Goal: Transaction & Acquisition: Purchase product/service

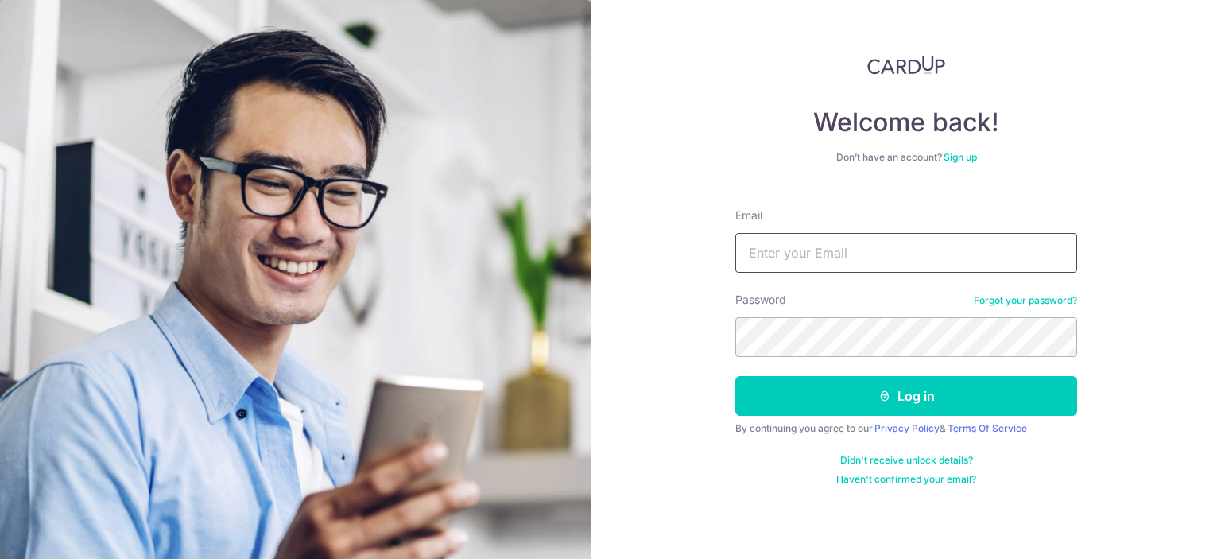
click at [785, 250] on input "Email" at bounding box center [906, 253] width 342 height 40
type input "[EMAIL_ADDRESS][DOMAIN_NAME]"
click at [735, 376] on button "Log in" at bounding box center [906, 396] width 342 height 40
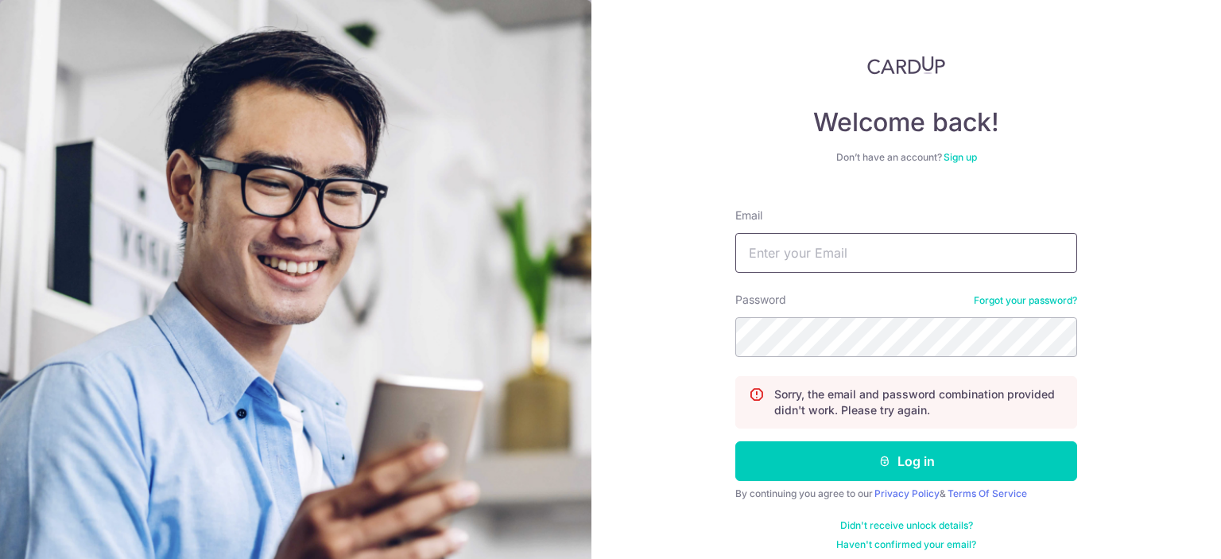
click at [884, 251] on input "Email" at bounding box center [906, 253] width 342 height 40
type input "[EMAIL_ADDRESS][DOMAIN_NAME]"
click at [735, 441] on button "Log in" at bounding box center [906, 461] width 342 height 40
type input "[EMAIL_ADDRESS][DOMAIN_NAME]"
click at [735, 441] on button "Log in" at bounding box center [906, 461] width 342 height 40
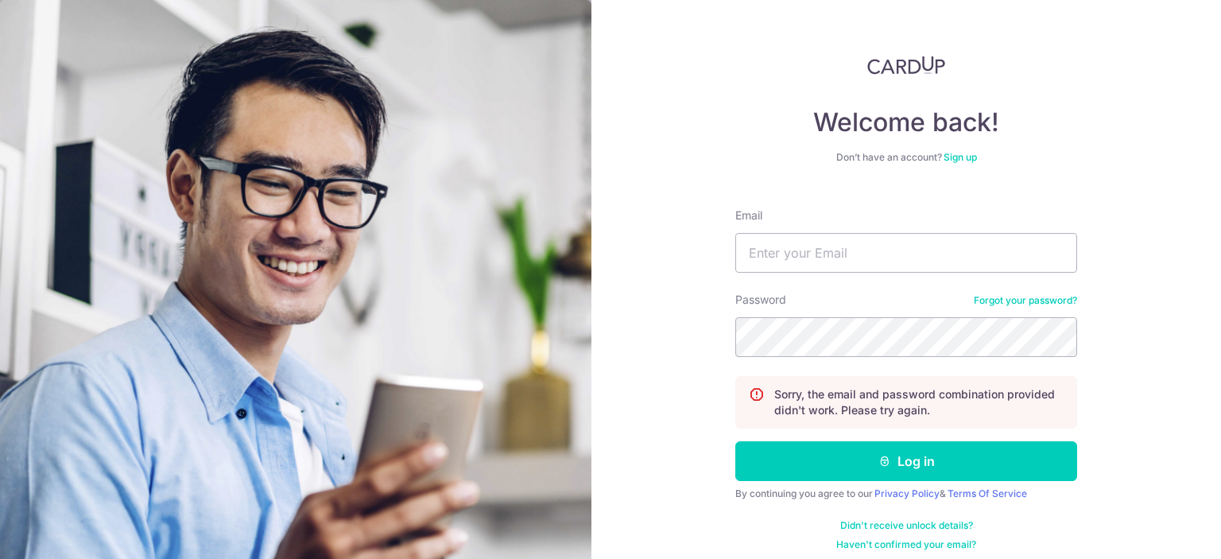
click at [1005, 303] on link "Forgot your password?" at bounding box center [1025, 300] width 103 height 13
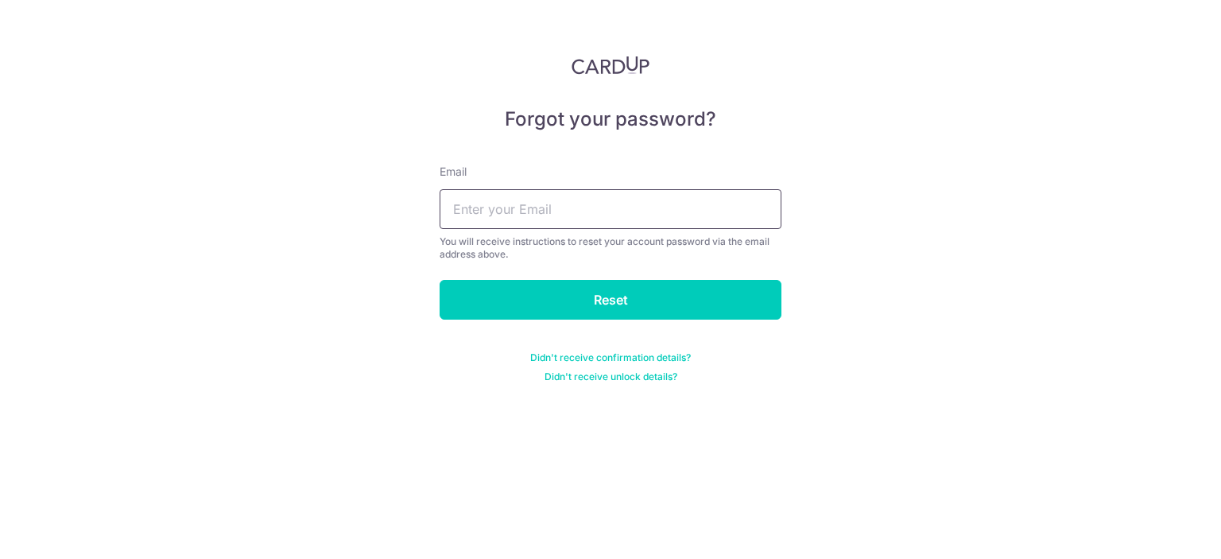
click at [524, 208] on input "text" at bounding box center [610, 209] width 342 height 40
type input "[EMAIL_ADDRESS][DOMAIN_NAME]"
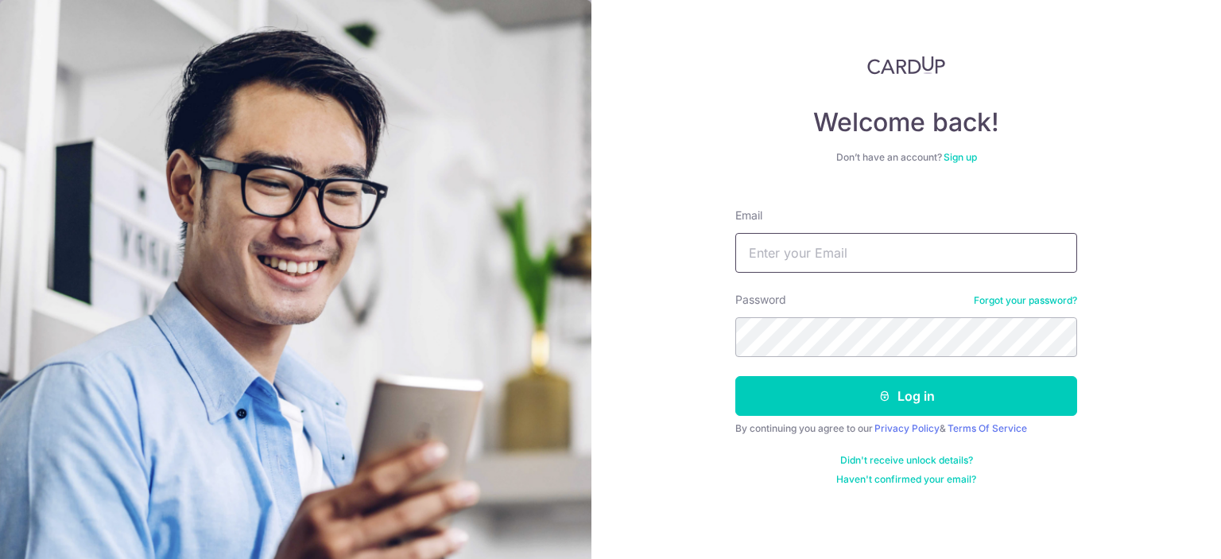
click at [807, 252] on input "Email" at bounding box center [906, 253] width 342 height 40
type input "[EMAIL_ADDRESS][DOMAIN_NAME]"
click at [735, 376] on button "Log in" at bounding box center [906, 396] width 342 height 40
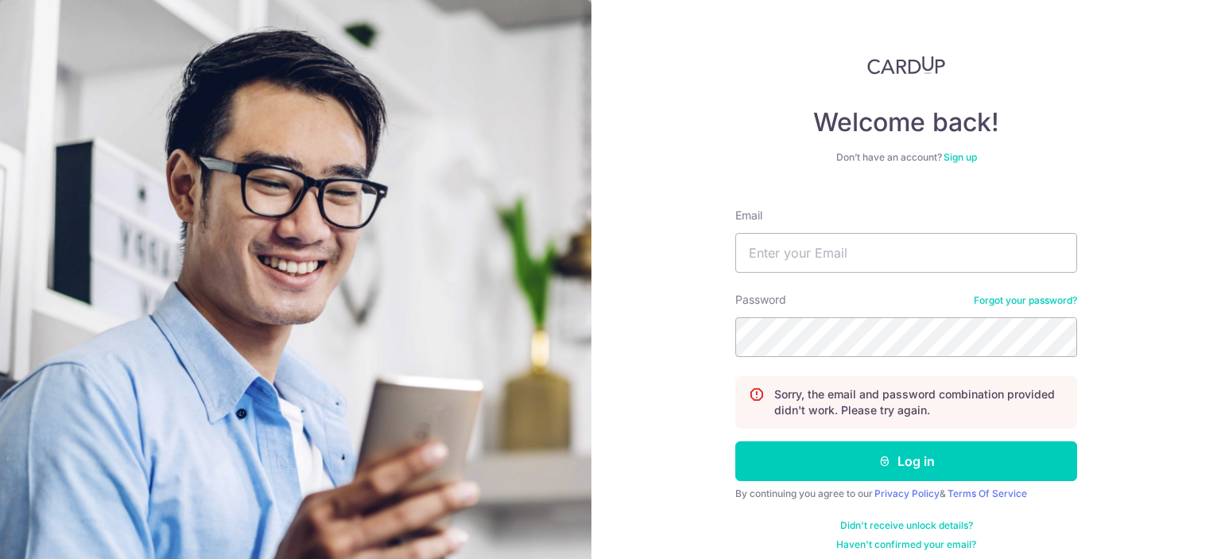
drag, startPoint x: 841, startPoint y: 390, endPoint x: 985, endPoint y: 416, distance: 146.1
click at [985, 416] on p "Sorry, the email and password combination provided didn't work. Please try agai…" at bounding box center [918, 402] width 289 height 32
click at [992, 409] on p "Sorry, the email and password combination provided didn't work. Please try agai…" at bounding box center [918, 402] width 289 height 32
click at [1024, 298] on link "Forgot your password?" at bounding box center [1025, 300] width 103 height 13
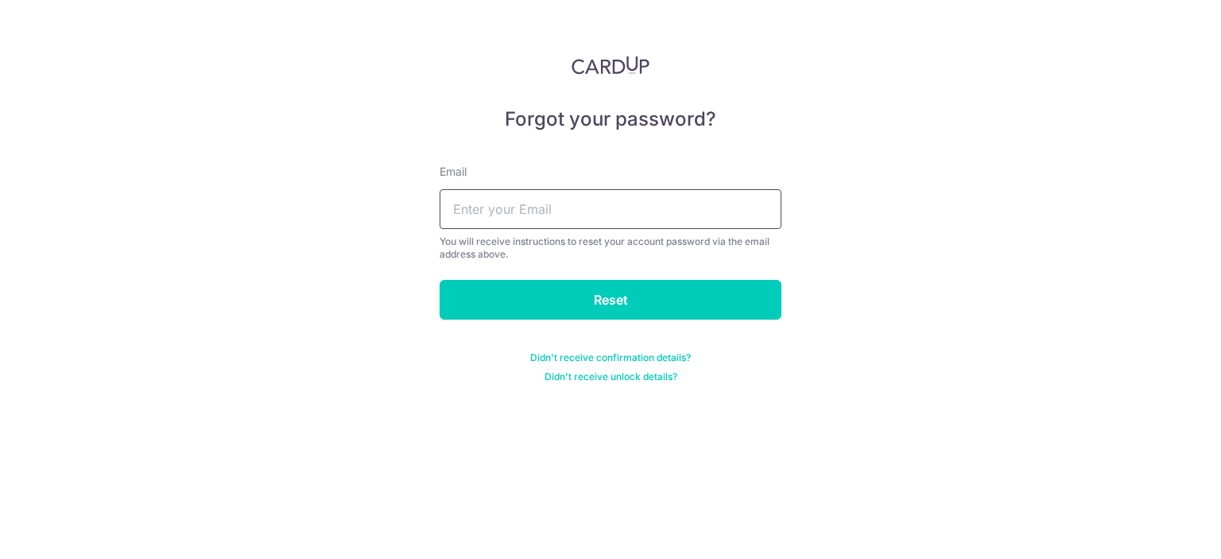
click at [616, 219] on input "text" at bounding box center [610, 209] width 342 height 40
type input "[EMAIL_ADDRESS][DOMAIN_NAME]"
click at [439, 280] on input "Reset" at bounding box center [610, 300] width 342 height 40
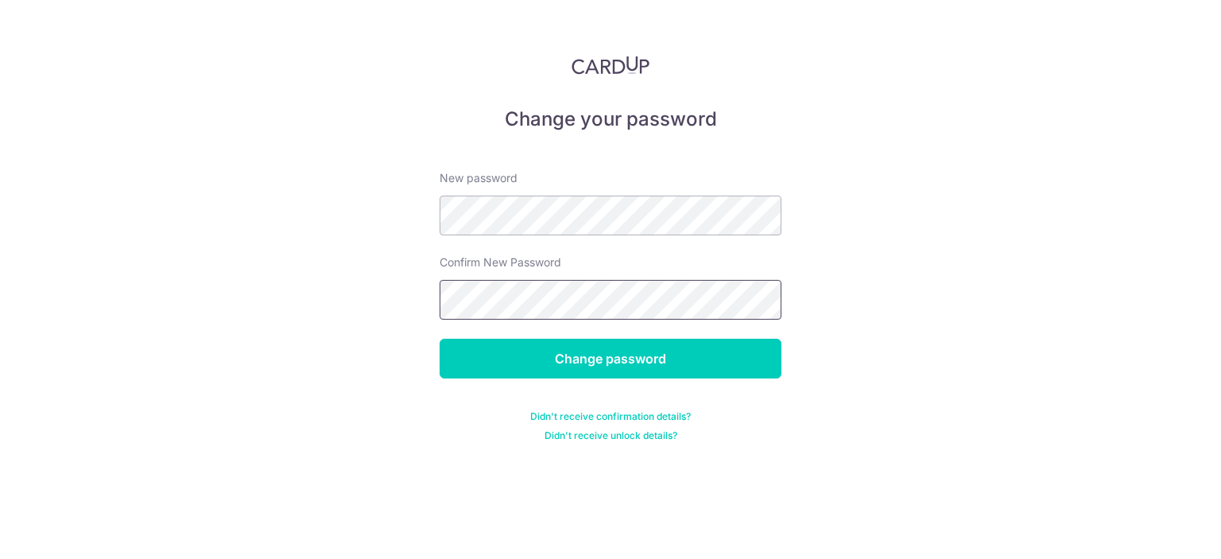
click at [439, 339] on input "Change password" at bounding box center [610, 359] width 342 height 40
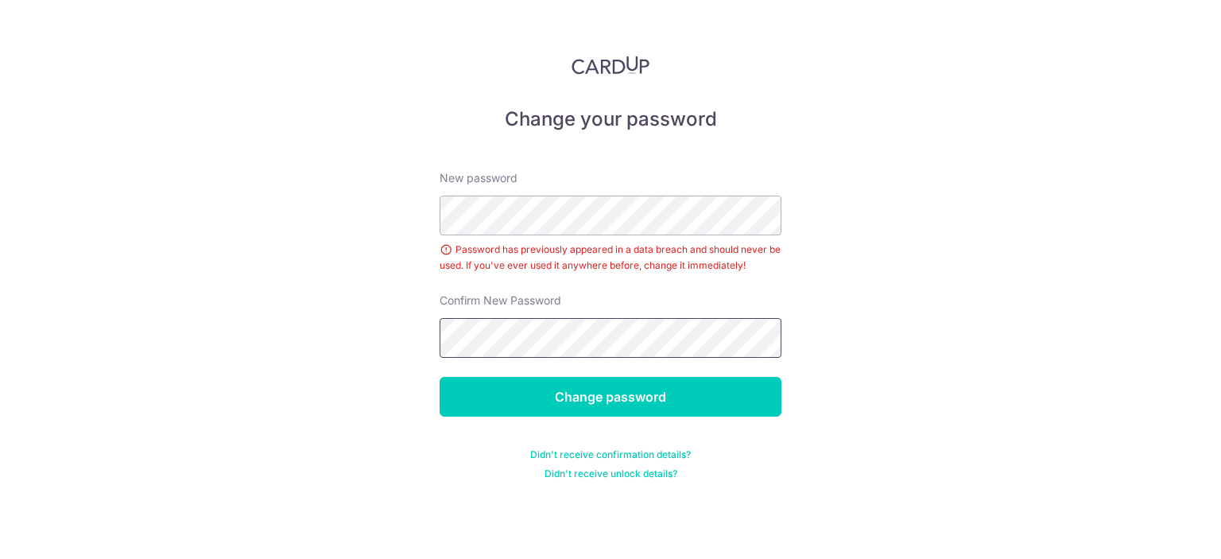
click at [439, 377] on input "Change password" at bounding box center [610, 397] width 342 height 40
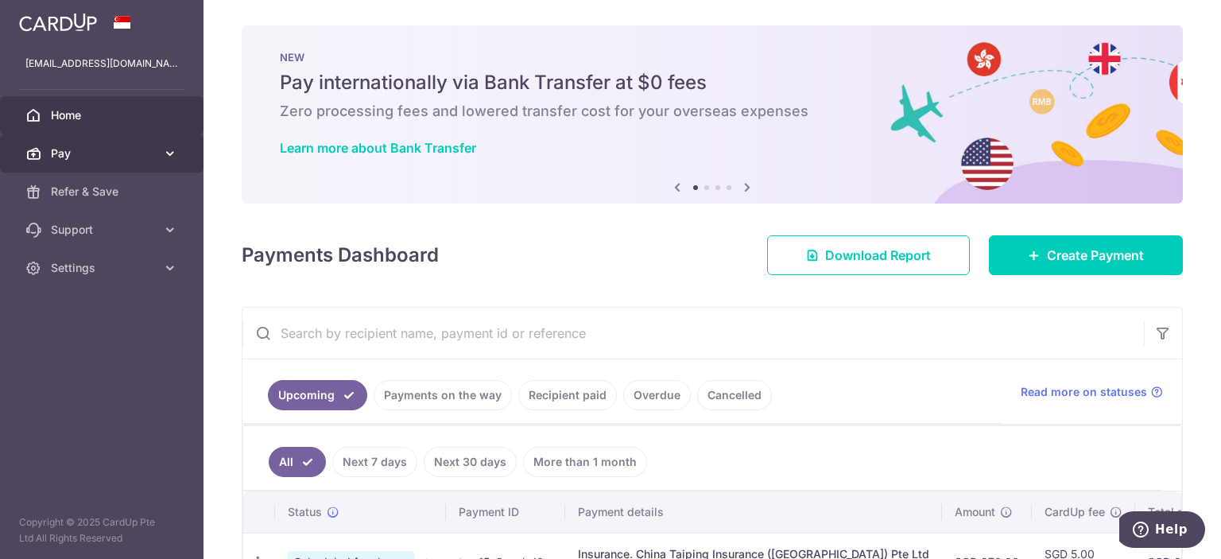
click at [68, 159] on span "Pay" at bounding box center [103, 153] width 105 height 16
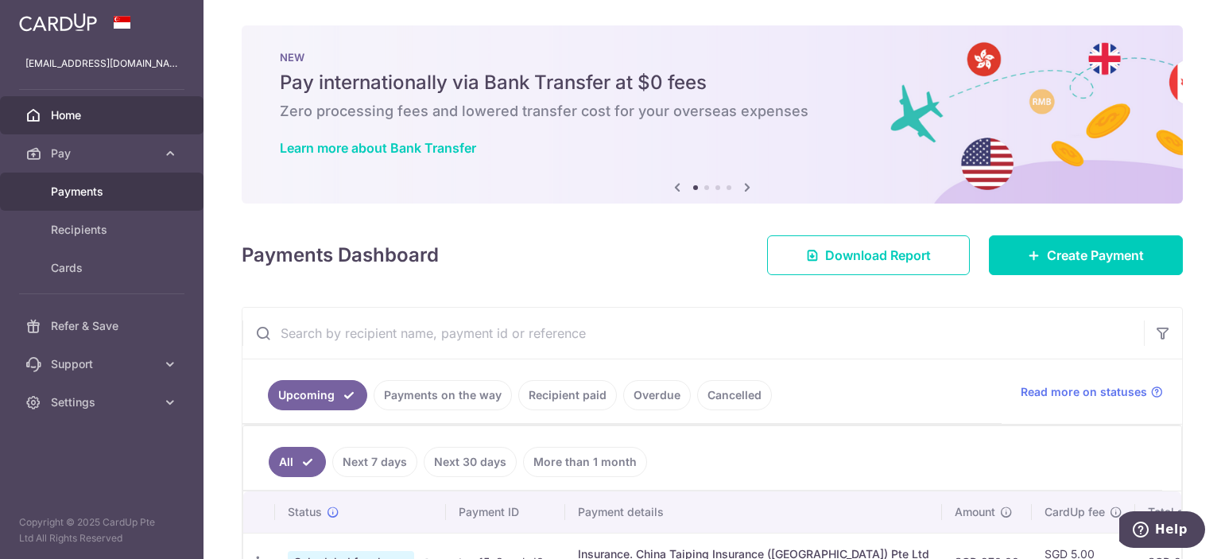
click at [92, 184] on span "Payments" at bounding box center [103, 192] width 105 height 16
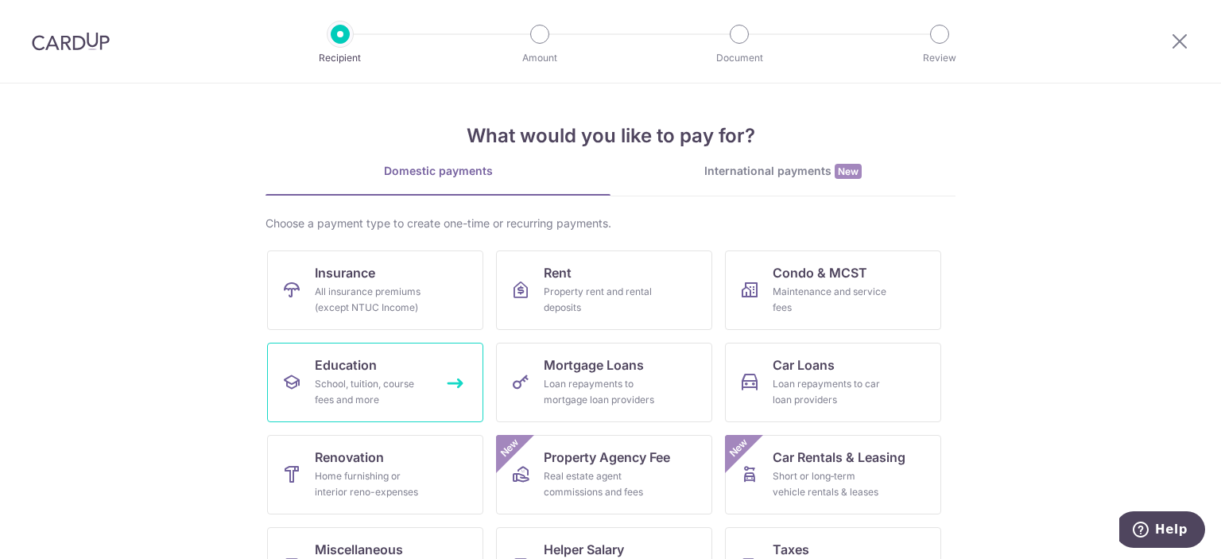
click at [375, 366] on link "Education School, tuition, course fees and more" at bounding box center [375, 382] width 216 height 79
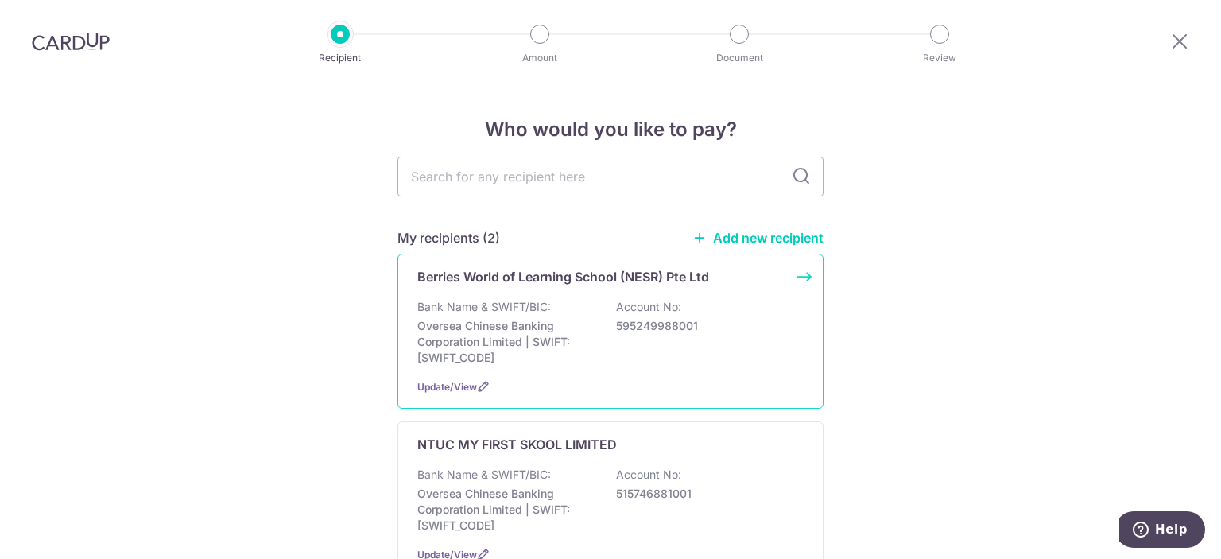
click at [506, 329] on p "Oversea Chinese Banking Corporation Limited | SWIFT: OCBCSGSGXXX" at bounding box center [506, 342] width 178 height 48
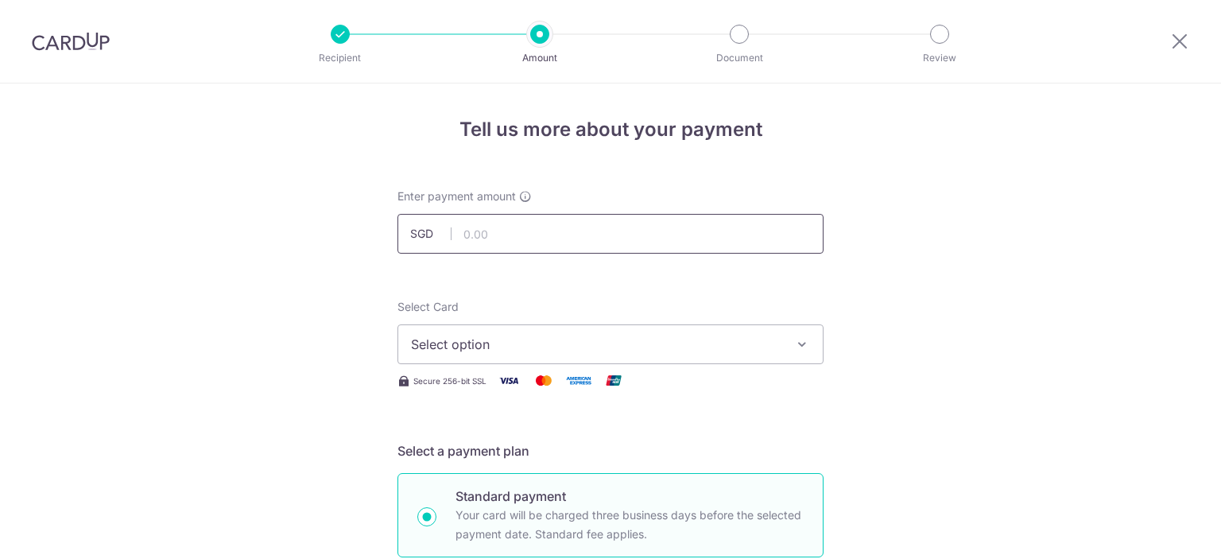
click at [531, 238] on input "text" at bounding box center [610, 234] width 426 height 40
click at [633, 231] on input "text" at bounding box center [610, 234] width 426 height 40
type input "2,703.20"
click at [620, 344] on span "Select option" at bounding box center [596, 344] width 370 height 19
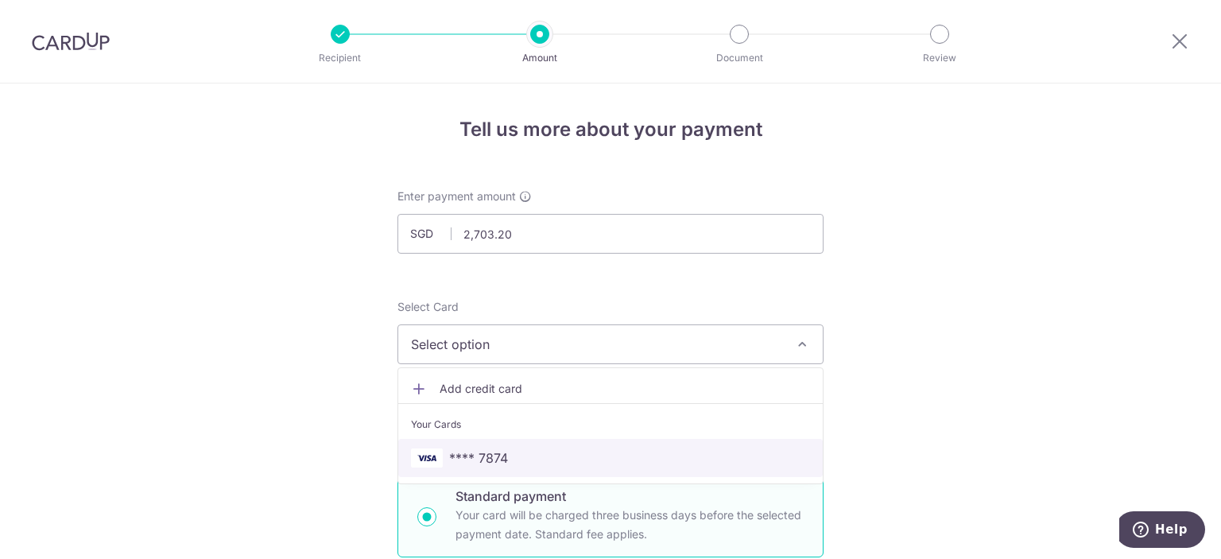
click at [521, 454] on span "**** 7874" at bounding box center [610, 457] width 399 height 19
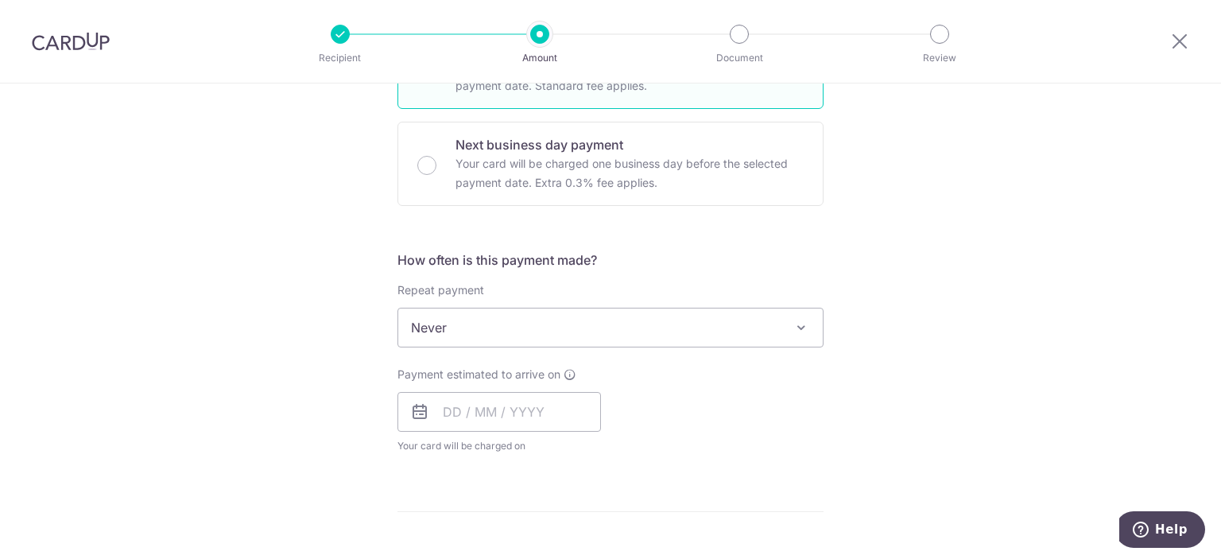
scroll to position [477, 0]
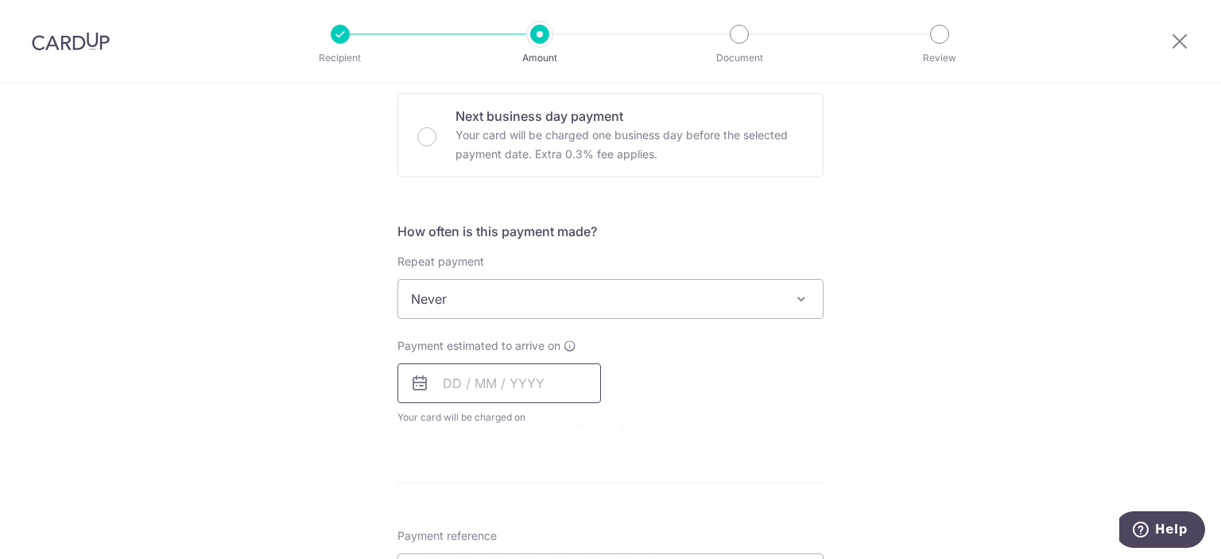
click at [505, 384] on input "text" at bounding box center [498, 383] width 203 height 40
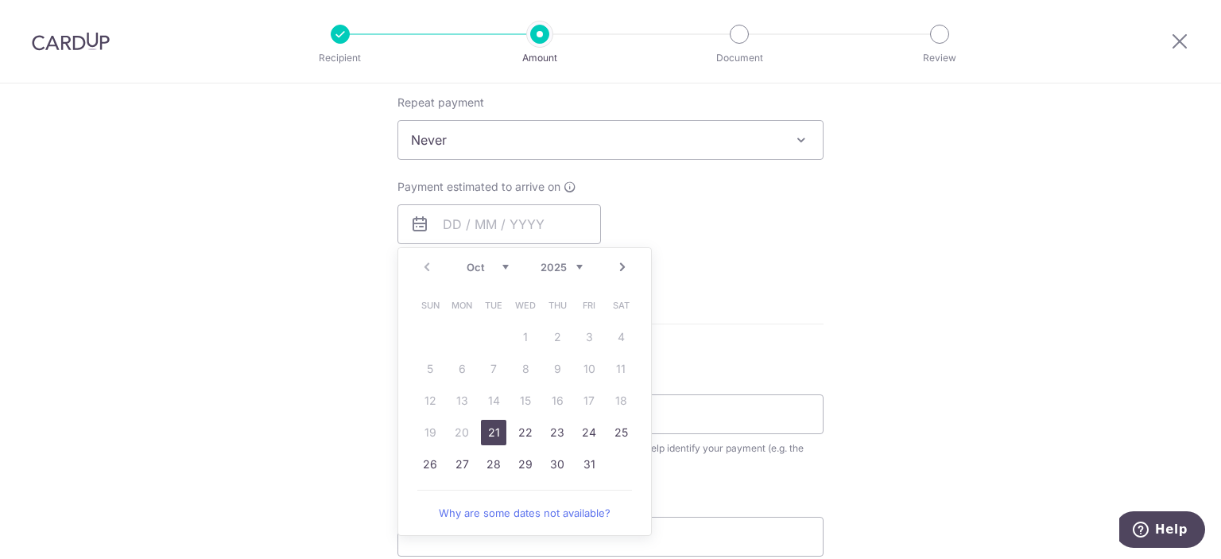
click at [492, 424] on link "21" at bounding box center [493, 432] width 25 height 25
type input "[DATE]"
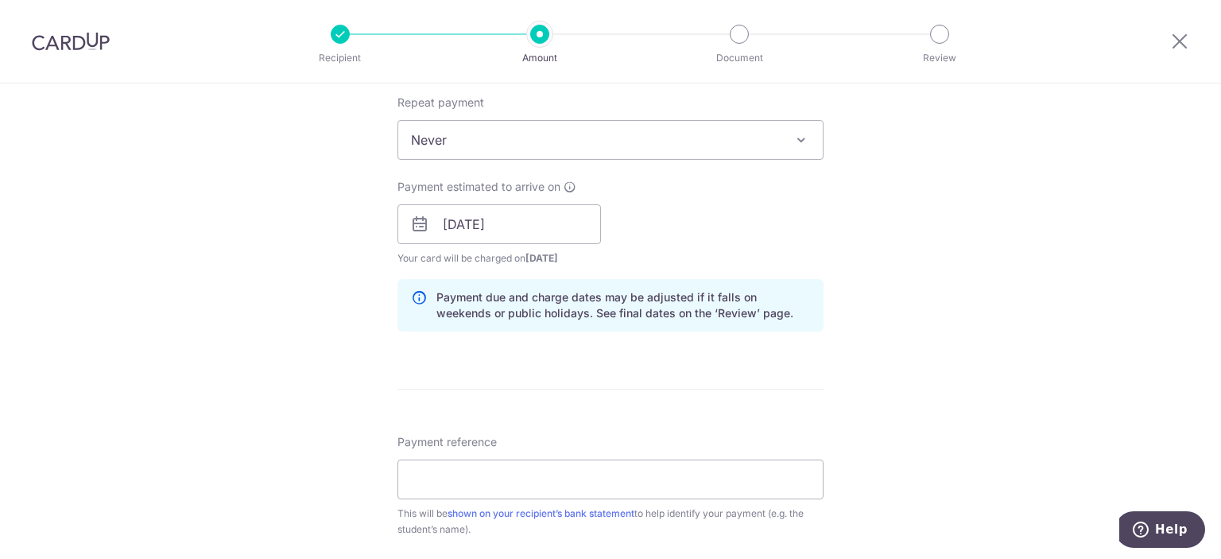
click at [962, 270] on div "Tell us more about your payment Enter payment amount SGD 2,703.20 2703.20 Selec…" at bounding box center [610, 199] width 1221 height 1503
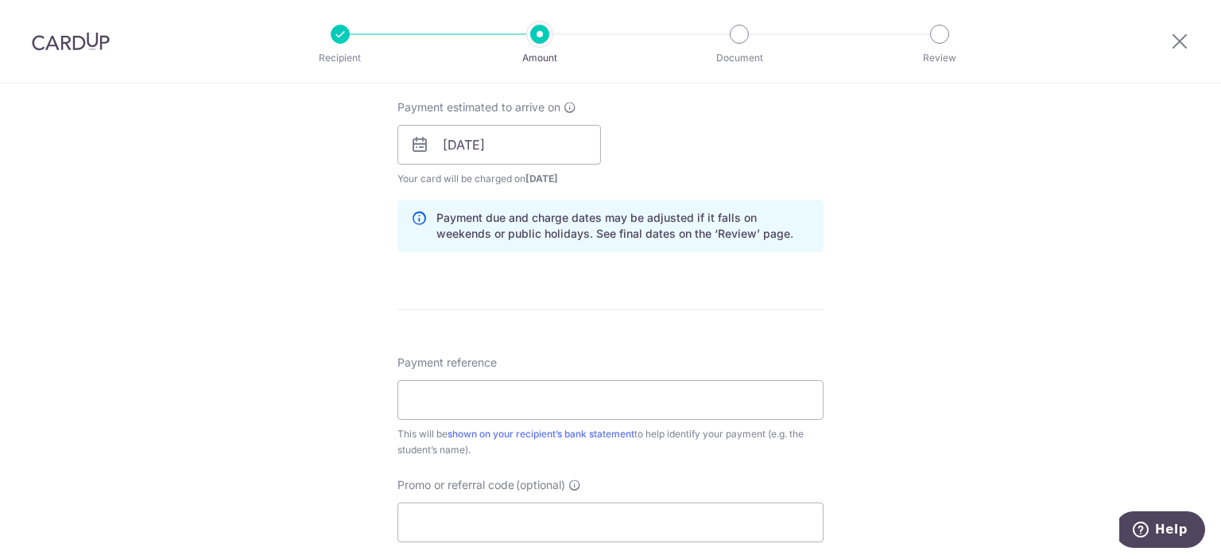
scroll to position [795, 0]
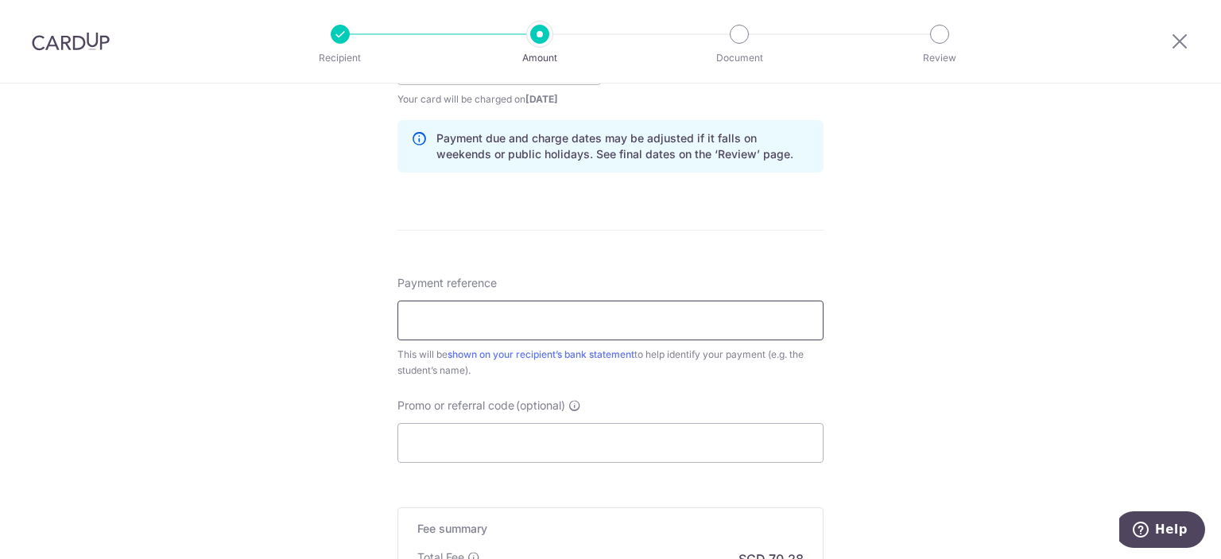
click at [676, 311] on input "Payment reference" at bounding box center [610, 320] width 426 height 40
drag, startPoint x: 407, startPoint y: 314, endPoint x: 505, endPoint y: 312, distance: 98.6
click at [505, 312] on input "NW-I25003440" at bounding box center [610, 320] width 426 height 40
click at [509, 315] on input "NW-I25003440" at bounding box center [610, 320] width 426 height 40
type input "NW-I25003440 [PERSON_NAME]"
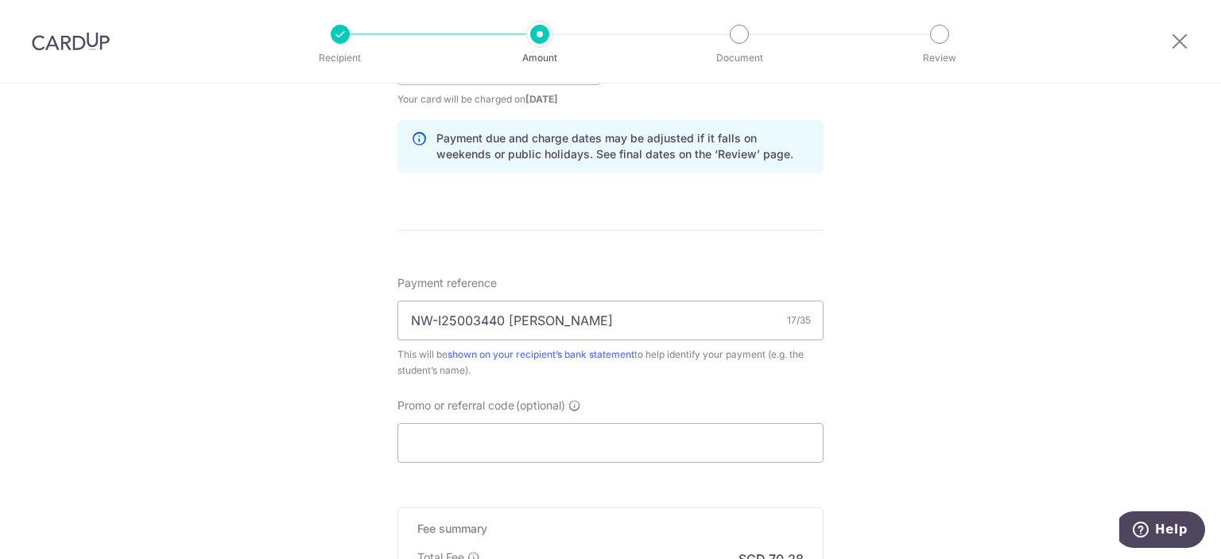
click at [911, 377] on div "Tell us more about your payment Enter payment amount SGD 2,703.20 2703.20 Selec…" at bounding box center [610, 40] width 1221 height 1503
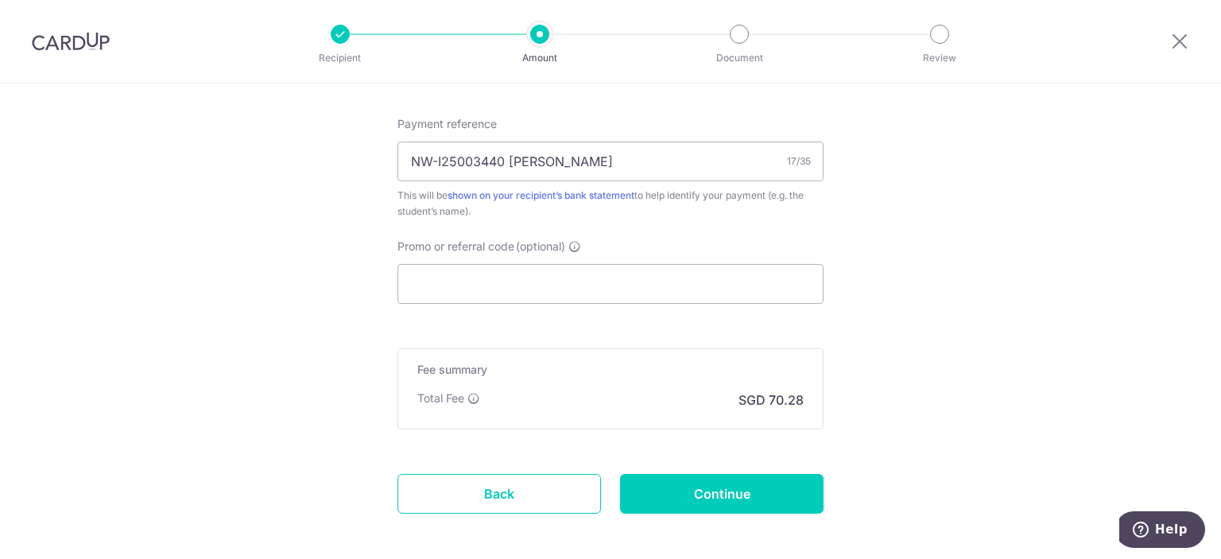
scroll to position [1025, 0]
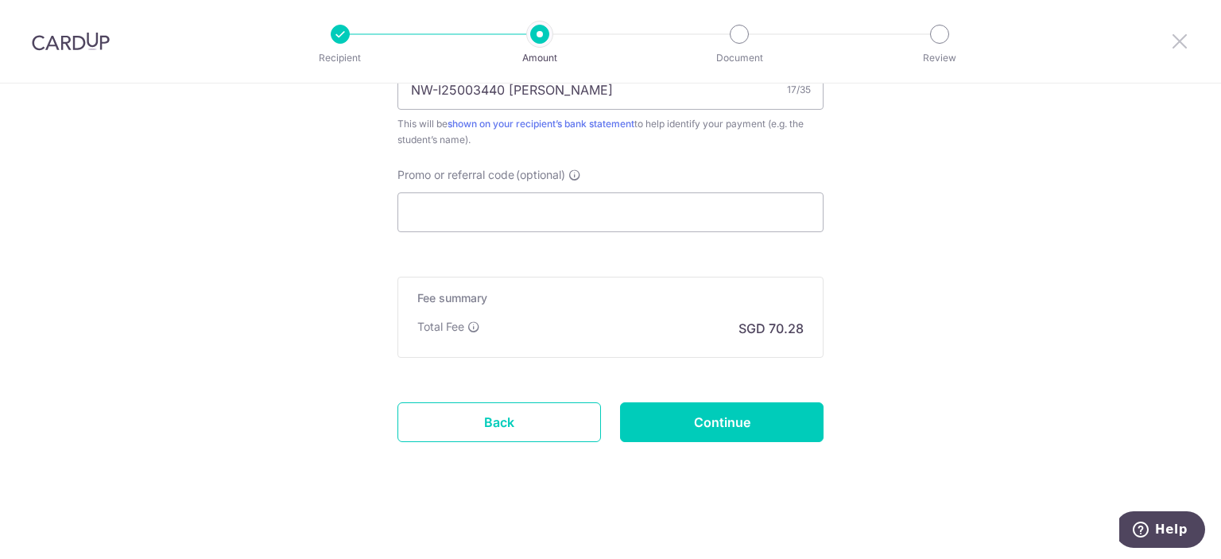
click at [1182, 39] on icon at bounding box center [1179, 41] width 19 height 20
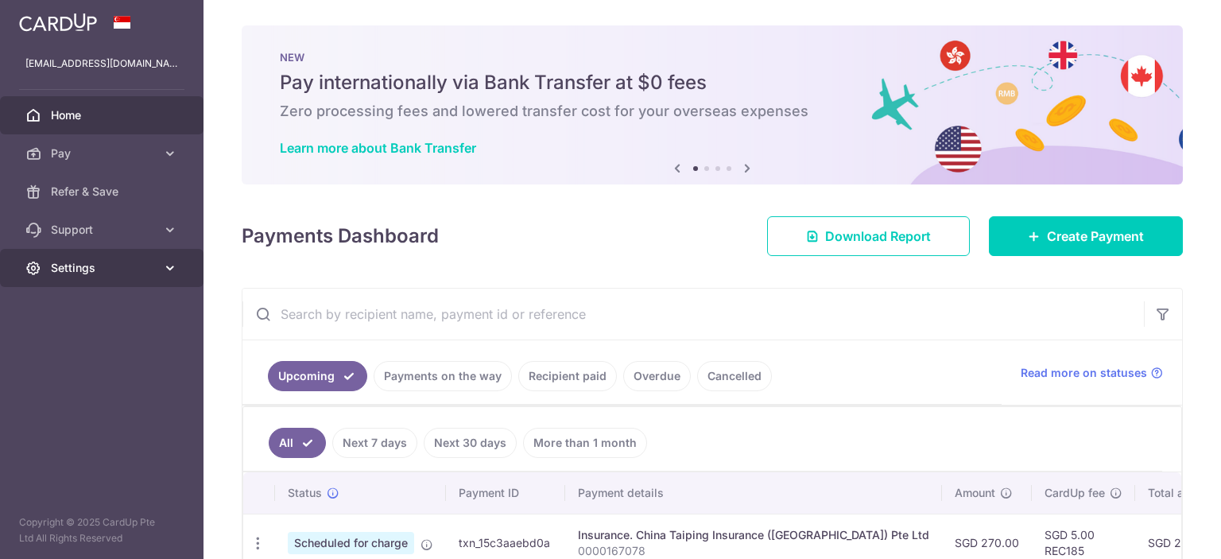
click at [126, 269] on span "Settings" at bounding box center [103, 268] width 105 height 16
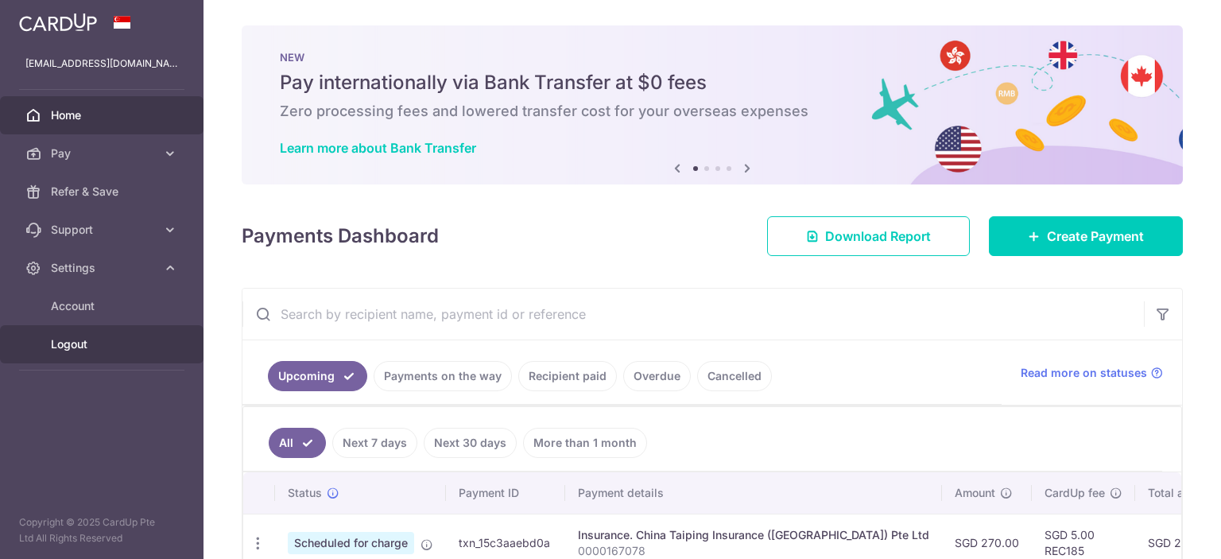
click at [93, 350] on span "Logout" at bounding box center [103, 344] width 105 height 16
